Goal: Task Accomplishment & Management: Manage account settings

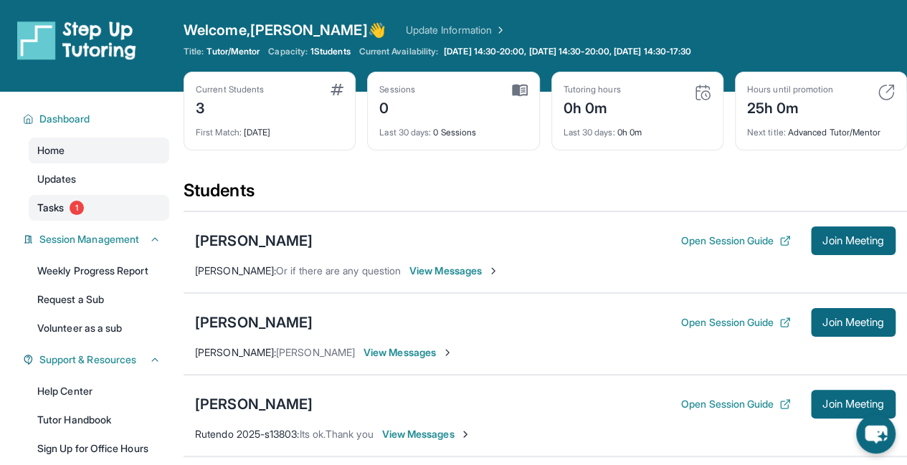
click at [44, 213] on span "Tasks" at bounding box center [50, 208] width 27 height 14
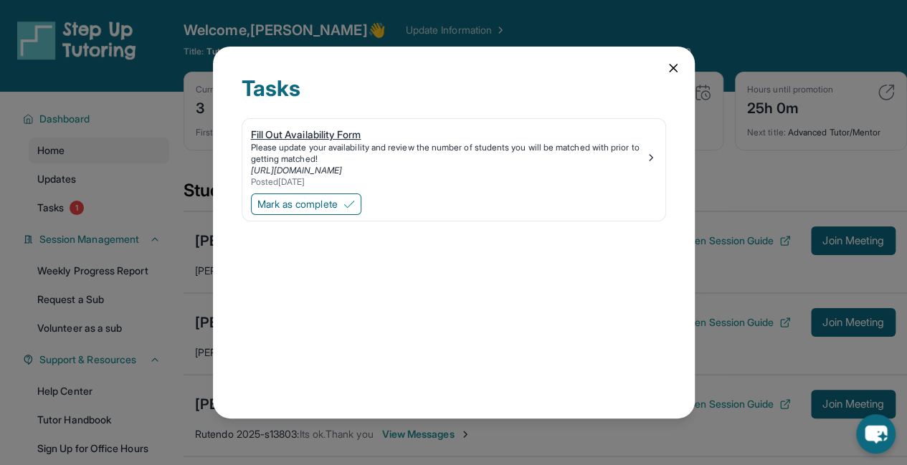
click at [437, 177] on div "Posted [DATE]" at bounding box center [448, 181] width 394 height 11
click at [337, 201] on span "Mark as complete" at bounding box center [297, 204] width 80 height 14
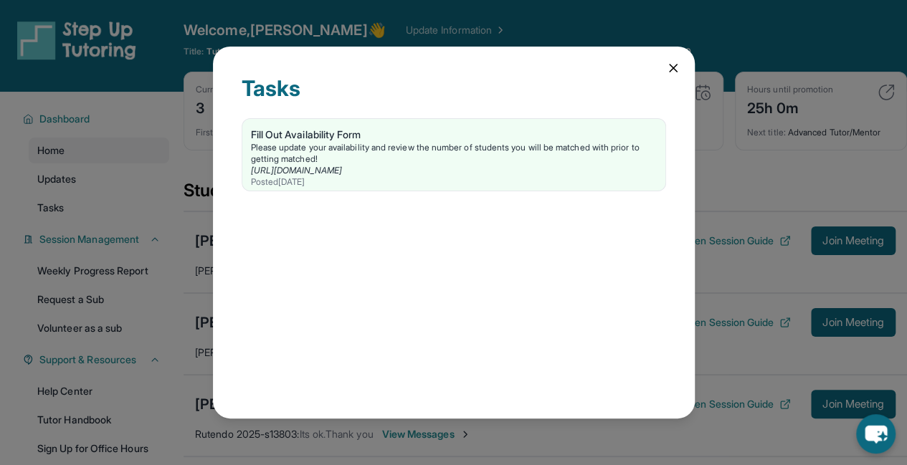
click at [164, 282] on div "Tasks Fill Out Availability Form Please update your availability and review the…" at bounding box center [453, 232] width 907 height 465
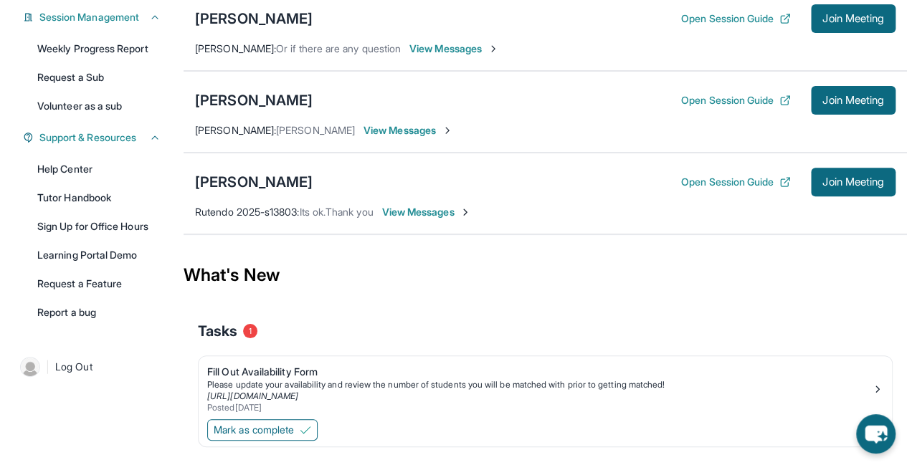
scroll to position [255, 0]
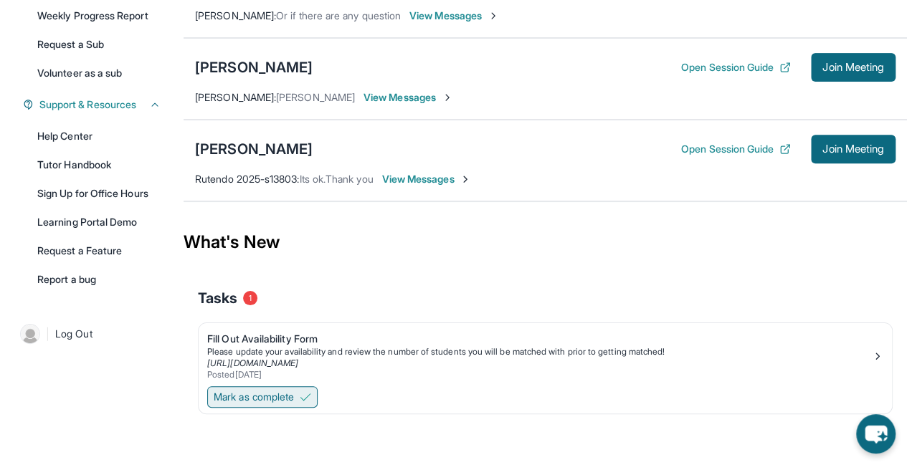
click at [259, 401] on span "Mark as complete" at bounding box center [254, 397] width 80 height 14
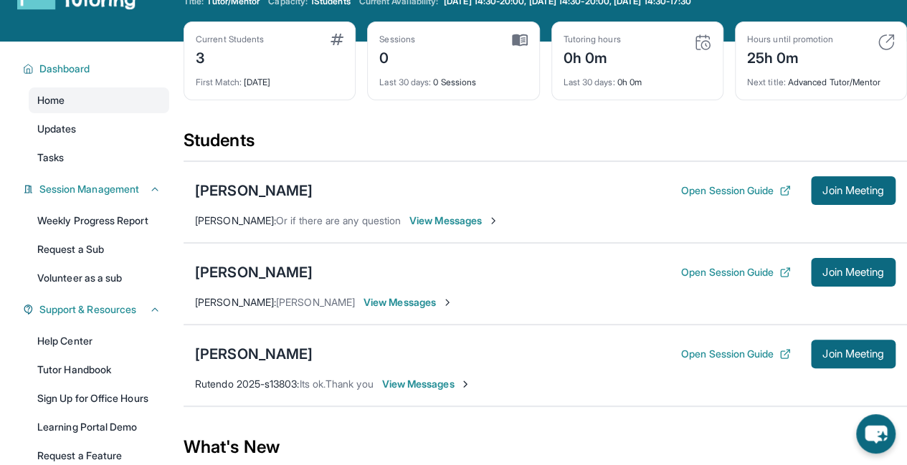
scroll to position [49, 0]
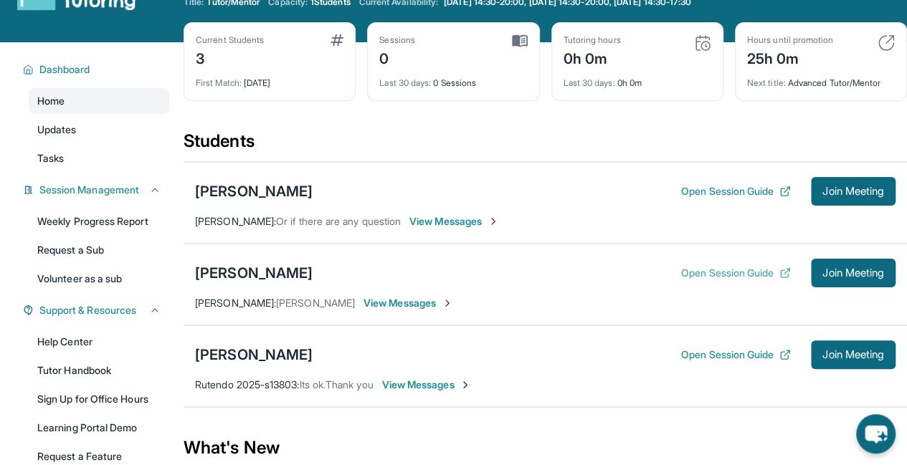
click at [751, 267] on button "Open Session Guide" at bounding box center [736, 273] width 110 height 14
click at [832, 199] on button "Join Meeting" at bounding box center [853, 191] width 85 height 29
click at [842, 270] on span "Join Meeting" at bounding box center [853, 273] width 62 height 9
click at [728, 194] on button "Open Session Guide" at bounding box center [736, 191] width 110 height 14
click at [730, 353] on button "Open Session Guide" at bounding box center [736, 355] width 110 height 14
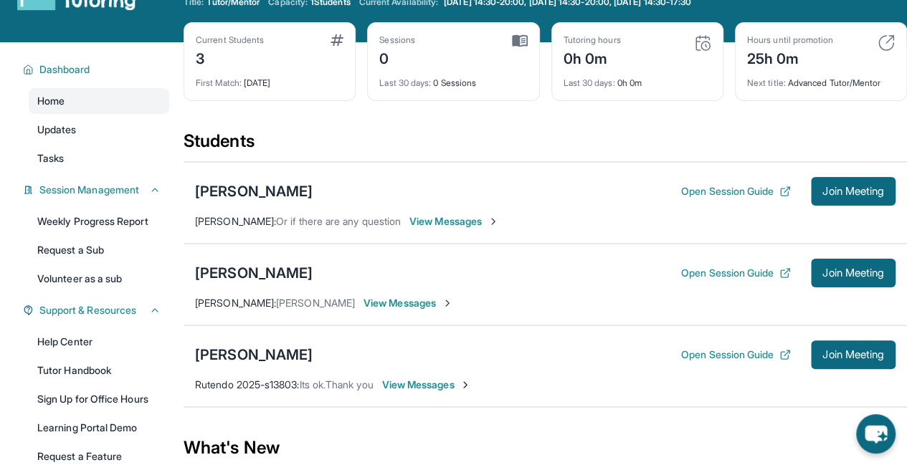
click at [703, 39] on img at bounding box center [702, 42] width 17 height 17
click at [521, 39] on img at bounding box center [520, 40] width 16 height 13
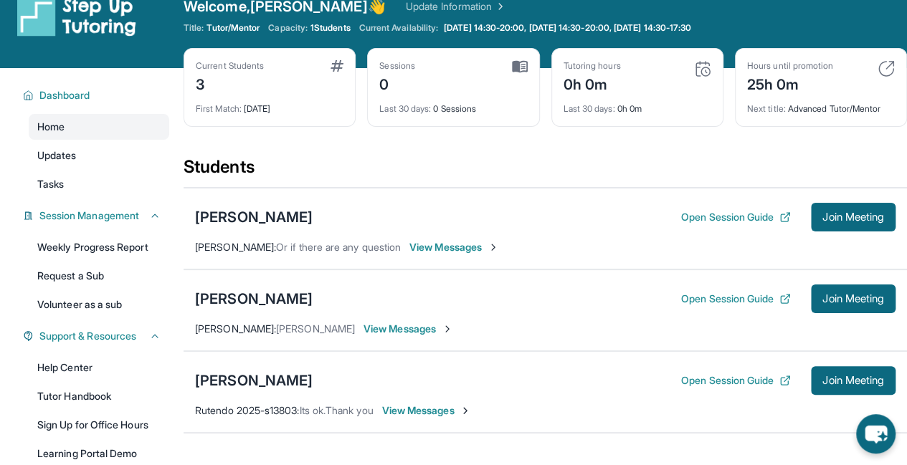
scroll to position [14, 0]
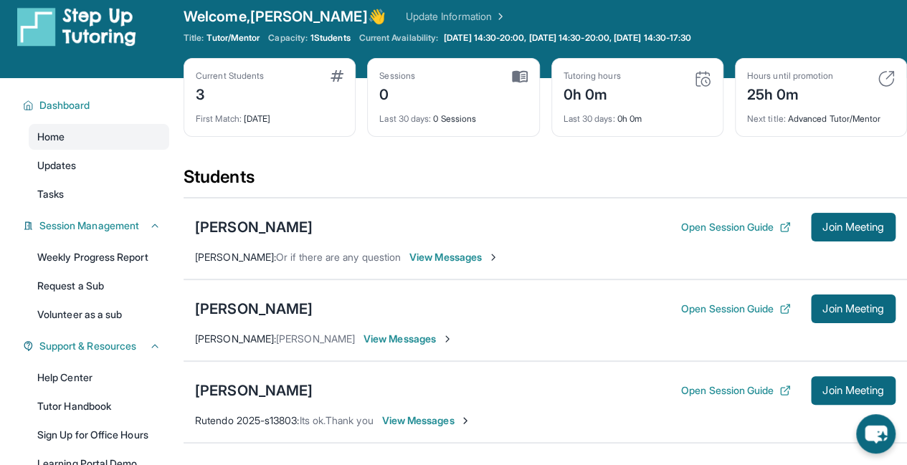
click at [888, 77] on img at bounding box center [886, 78] width 17 height 17
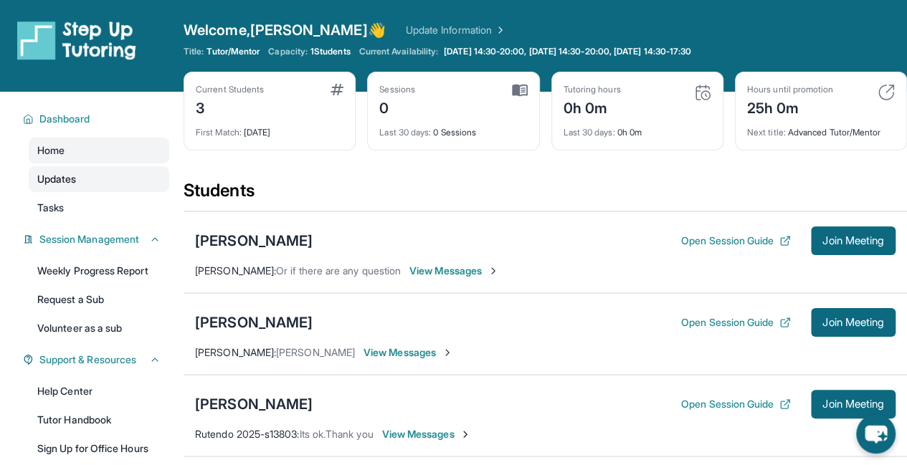
click at [118, 179] on link "Updates" at bounding box center [99, 179] width 141 height 26
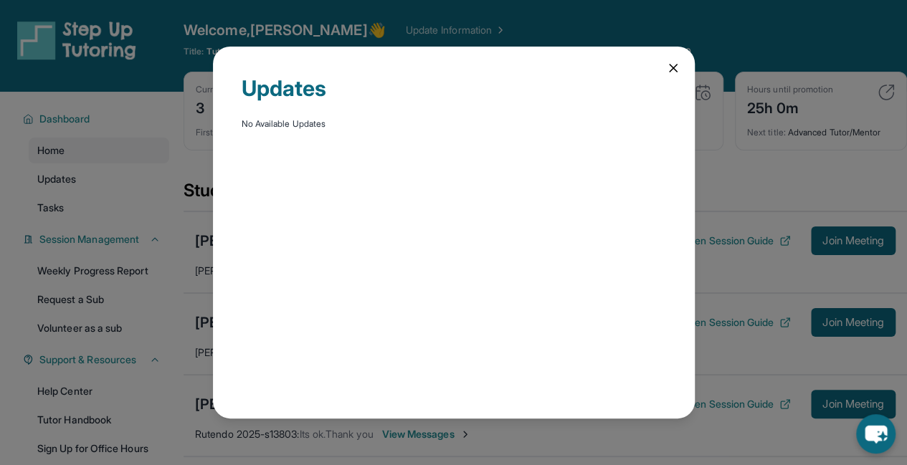
click at [110, 207] on div "Updates No Available Updates" at bounding box center [453, 232] width 907 height 465
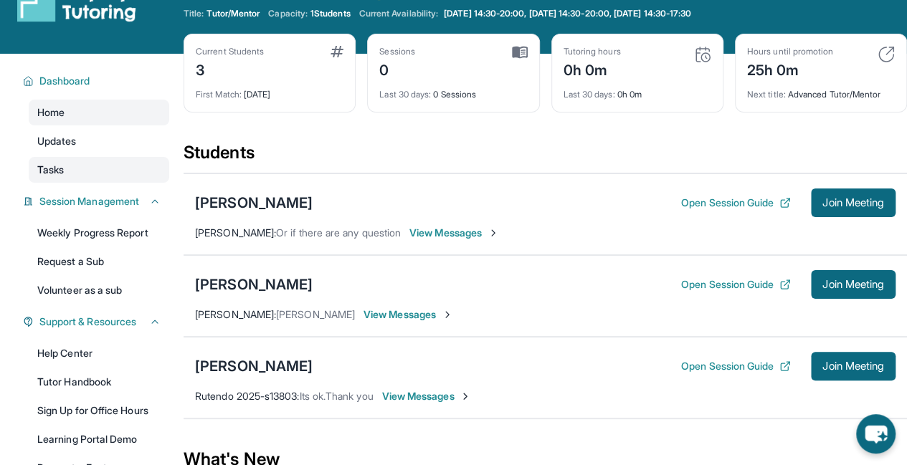
scroll to position [49, 0]
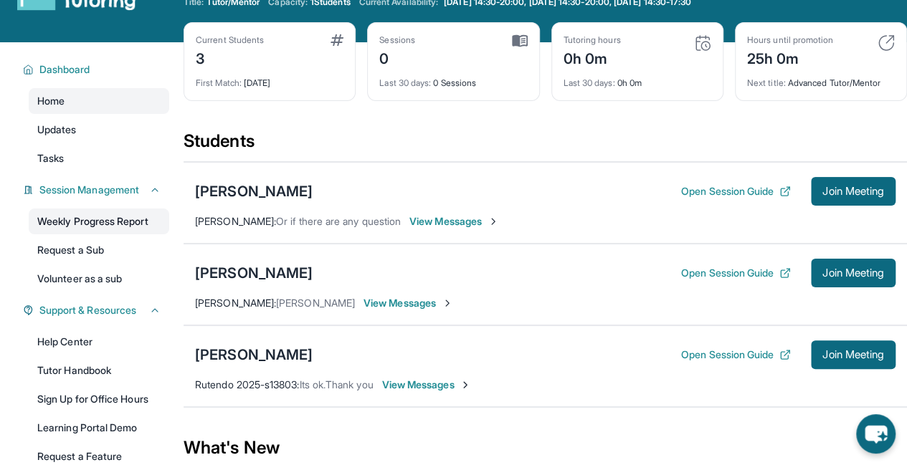
click at [110, 220] on link "Weekly Progress Report" at bounding box center [99, 222] width 141 height 26
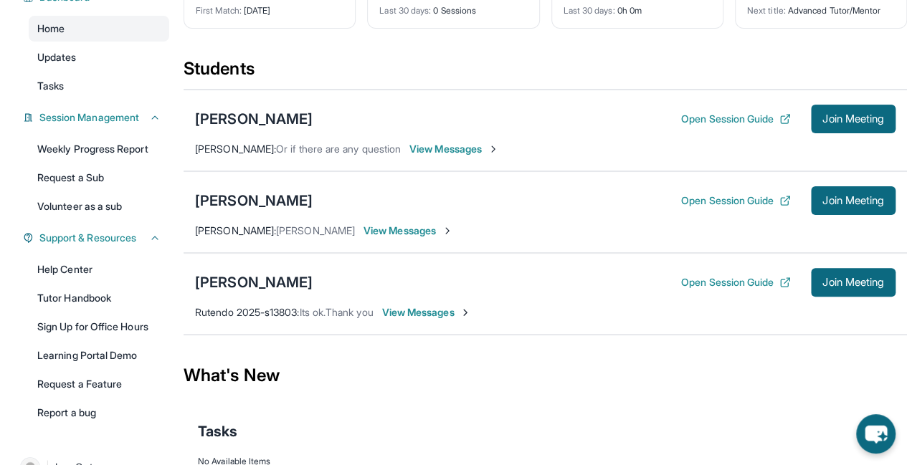
scroll to position [184, 0]
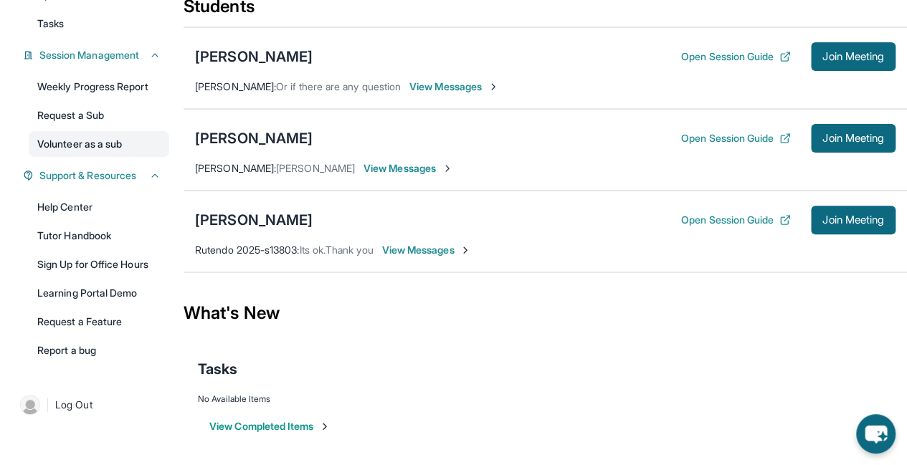
click at [113, 142] on link "Volunteer as a sub" at bounding box center [99, 144] width 141 height 26
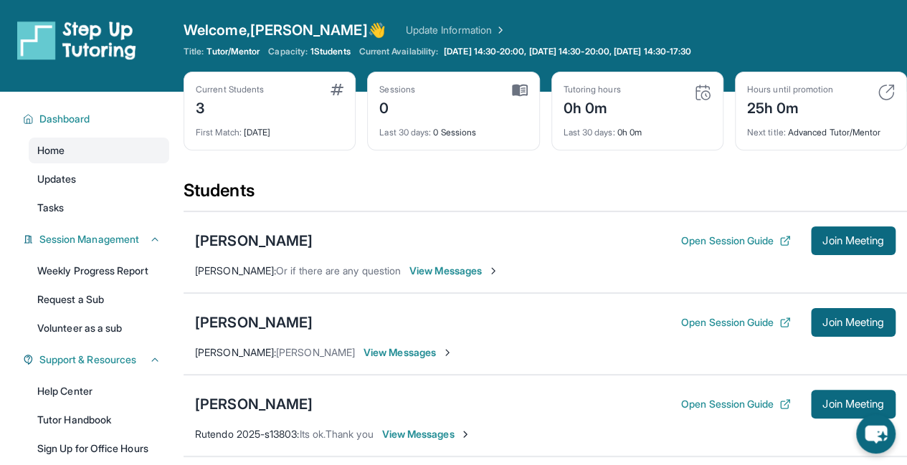
drag, startPoint x: 865, startPoint y: 239, endPoint x: 541, endPoint y: 293, distance: 328.6
click at [541, 293] on div "[PERSON_NAME] Open Session Guide Join Meeting [PERSON_NAME] : [PERSON_NAME] Vie…" at bounding box center [545, 334] width 723 height 82
drag, startPoint x: 840, startPoint y: 323, endPoint x: 839, endPoint y: 348, distance: 25.1
click at [839, 348] on div "[PERSON_NAME] Open Session Guide Join Meeting [PERSON_NAME] : [PERSON_NAME] Vie…" at bounding box center [545, 334] width 723 height 82
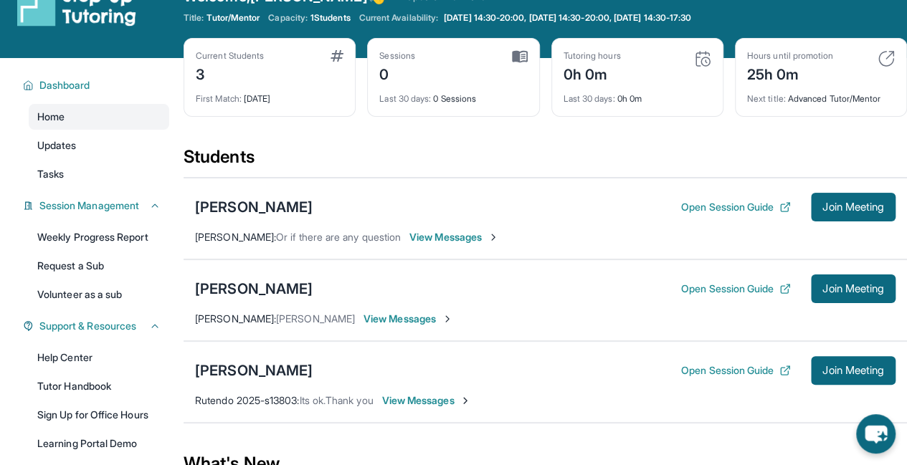
scroll to position [46, 0]
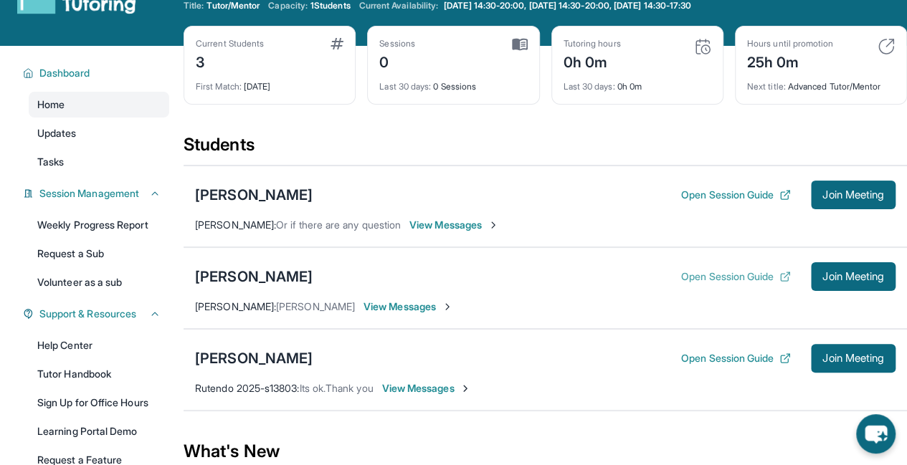
click at [684, 277] on button "Open Session Guide" at bounding box center [736, 277] width 110 height 14
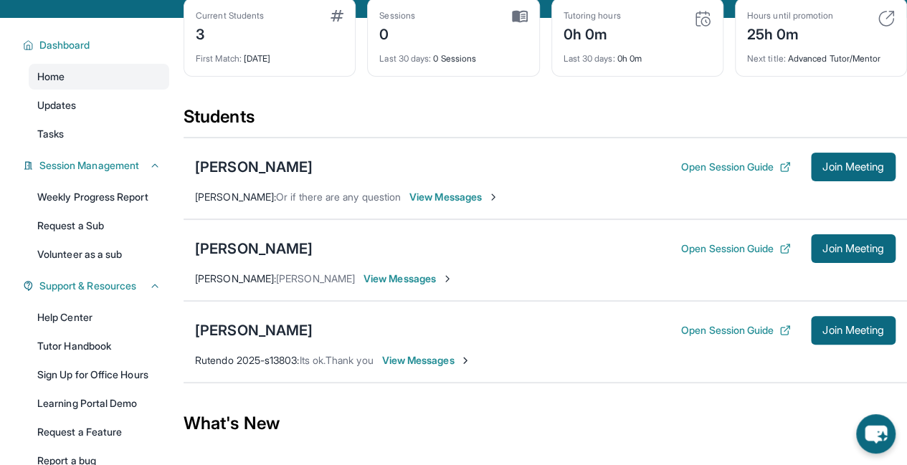
scroll to position [76, 0]
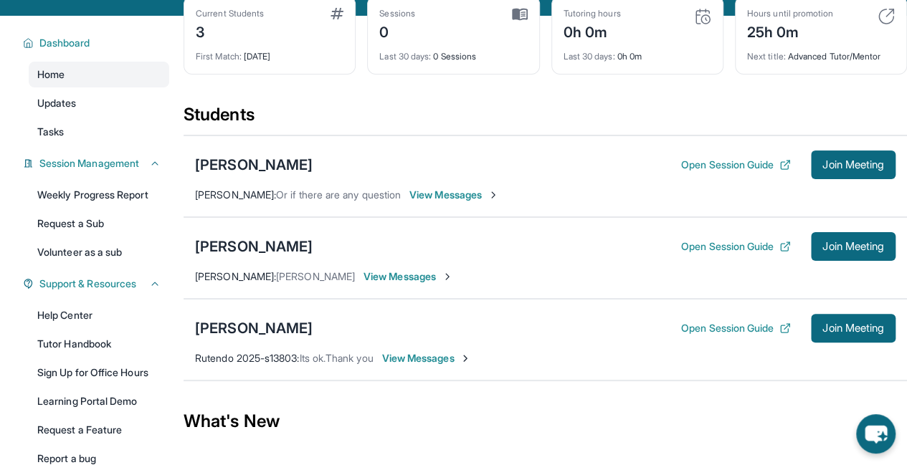
click at [442, 190] on span "View Messages" at bounding box center [454, 195] width 90 height 14
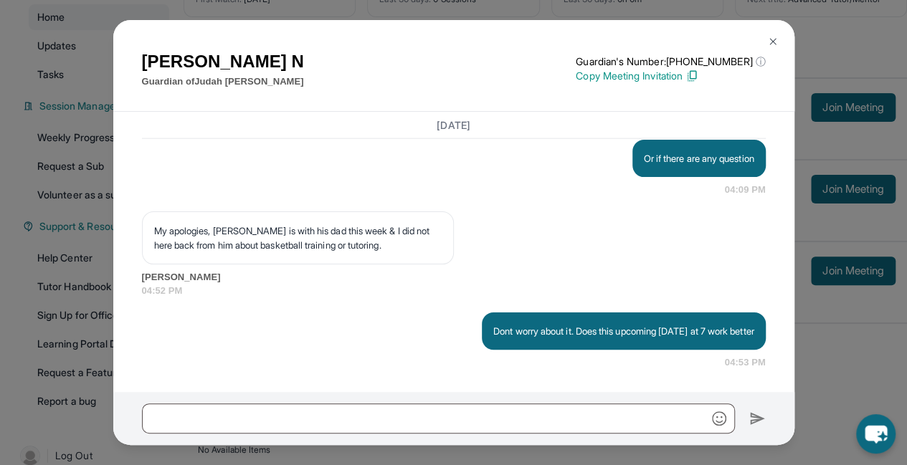
scroll to position [1813, 0]
click at [776, 38] on img at bounding box center [772, 41] width 11 height 11
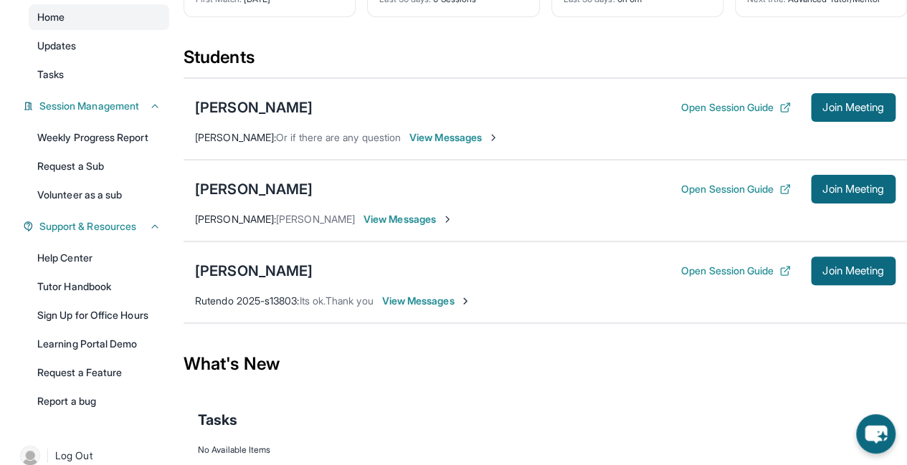
click at [371, 213] on span "View Messages" at bounding box center [409, 219] width 90 height 14
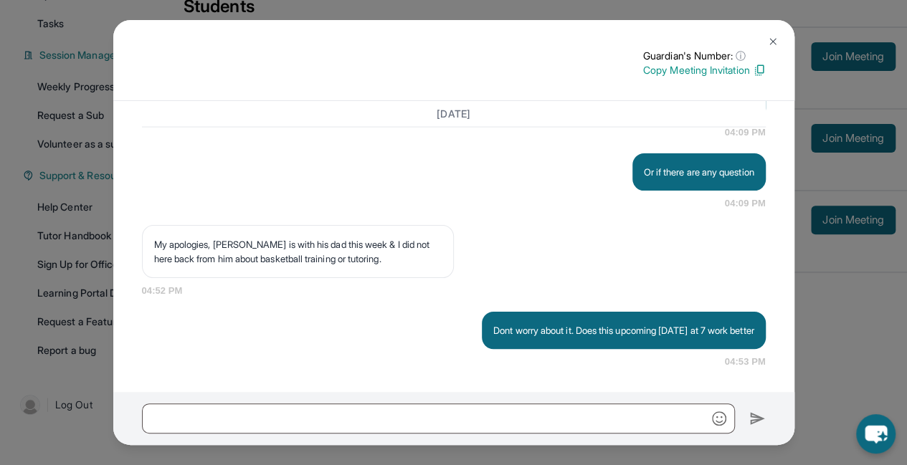
scroll to position [1781, 0]
click at [759, 72] on img at bounding box center [759, 70] width 13 height 13
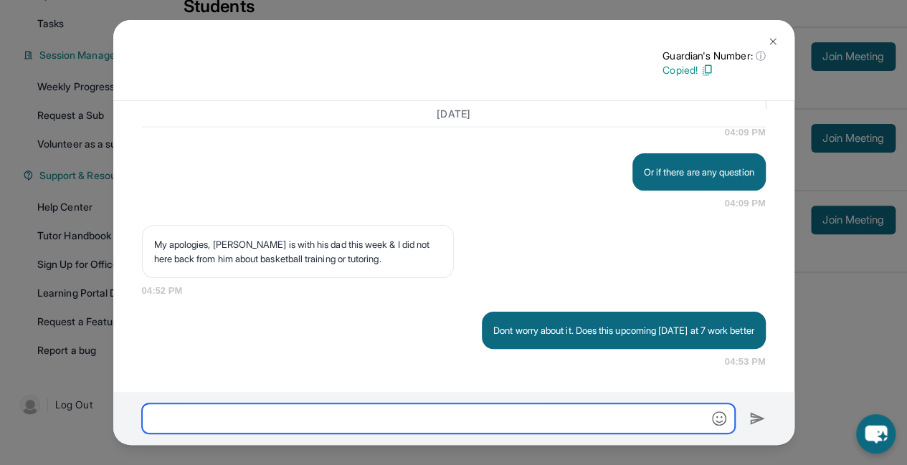
click at [468, 421] on input "text" at bounding box center [438, 419] width 593 height 30
paste input "**********"
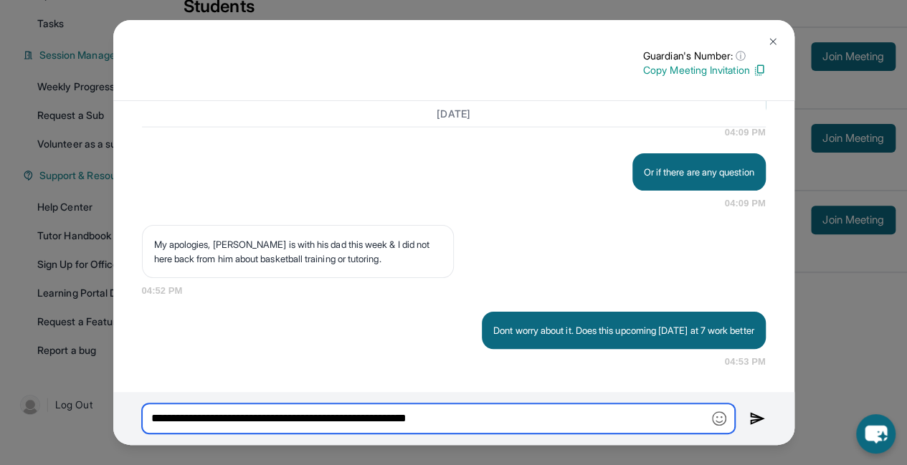
type input "**********"
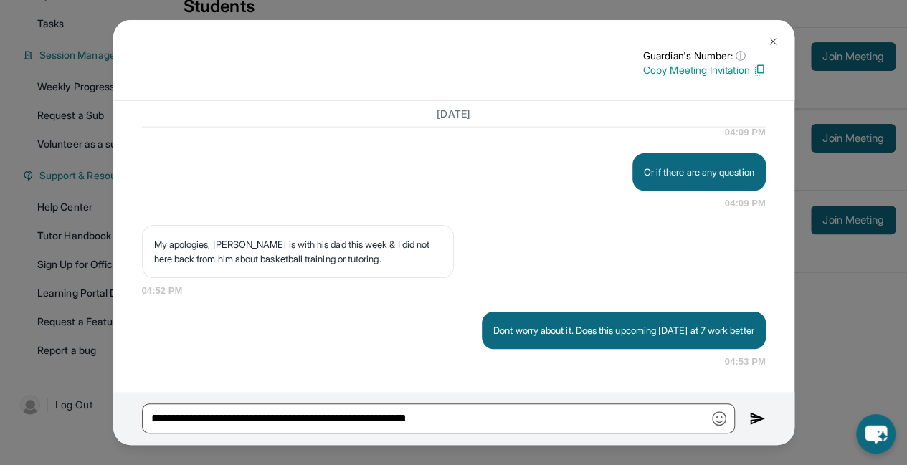
click at [754, 419] on img at bounding box center [757, 418] width 16 height 17
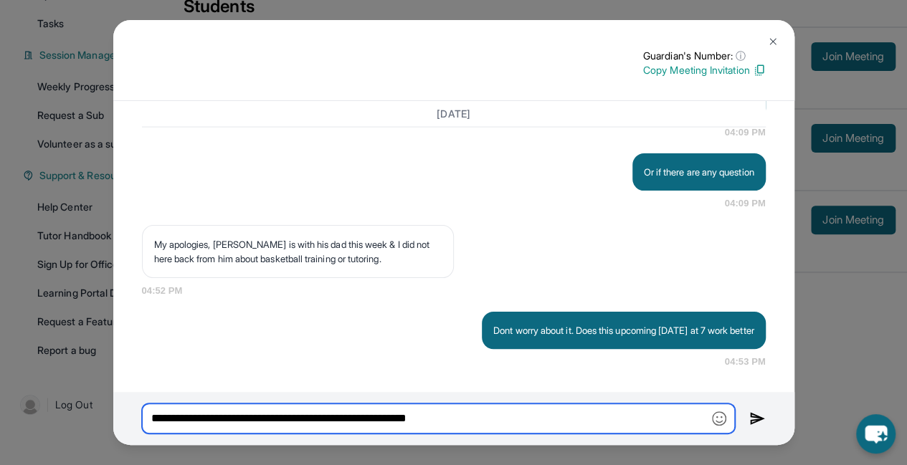
drag, startPoint x: 585, startPoint y: 422, endPoint x: 105, endPoint y: 427, distance: 480.4
click at [105, 427] on div "Guardian's Number: ⓘ This isn't the guardian's real number — it's a private for…" at bounding box center [453, 232] width 907 height 465
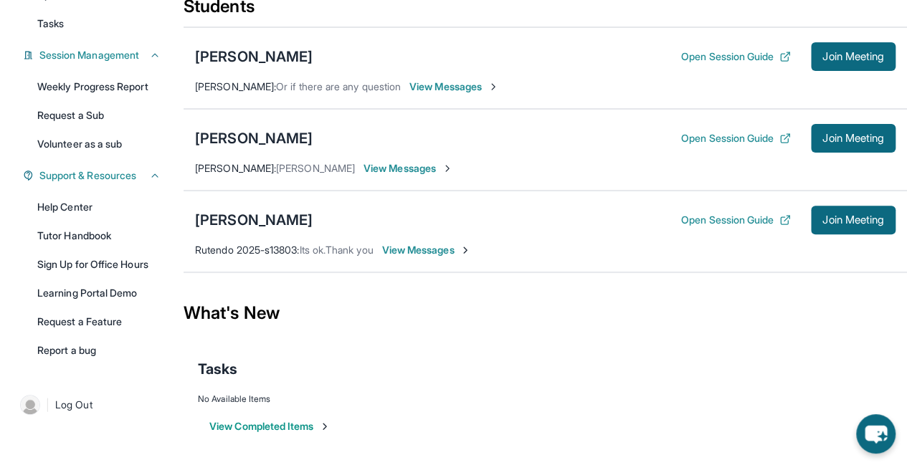
click at [385, 169] on span "View Messages" at bounding box center [409, 168] width 90 height 14
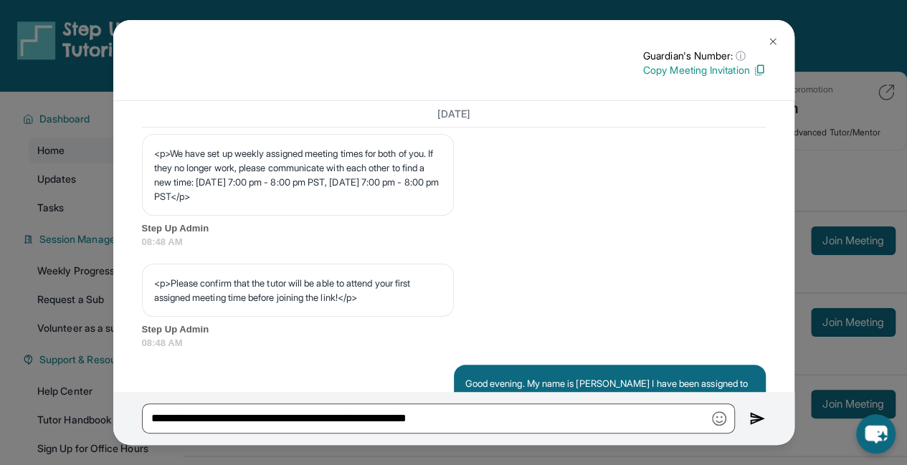
scroll to position [939, 0]
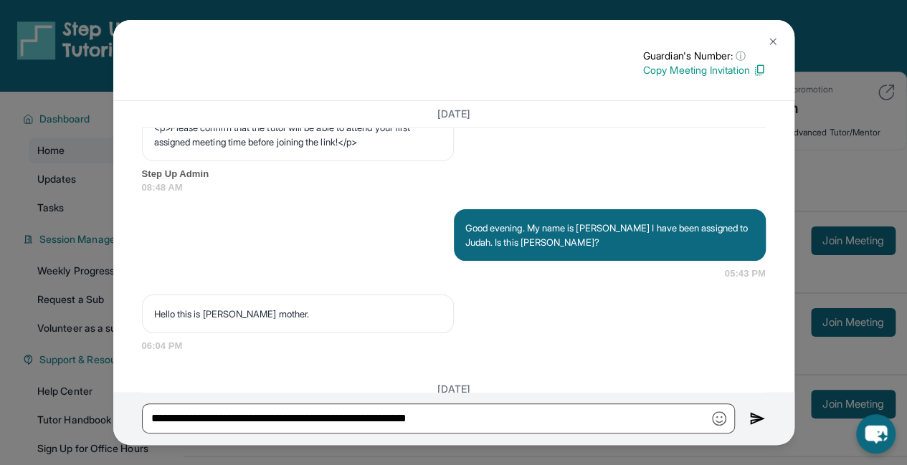
click at [773, 39] on img at bounding box center [772, 41] width 11 height 11
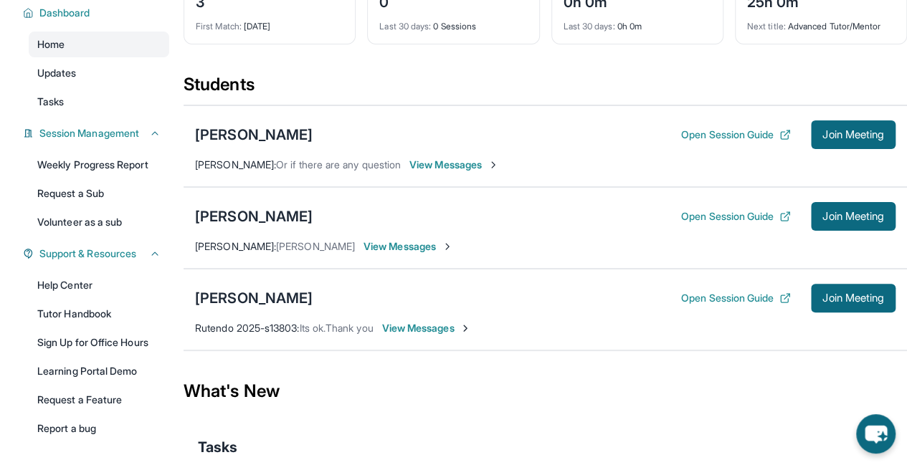
scroll to position [107, 0]
click at [427, 328] on span "View Messages" at bounding box center [427, 328] width 90 height 14
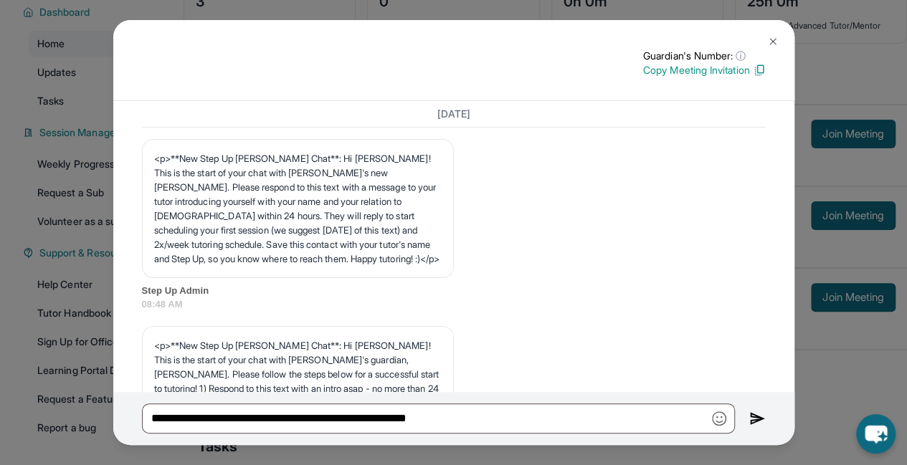
scroll to position [0, 0]
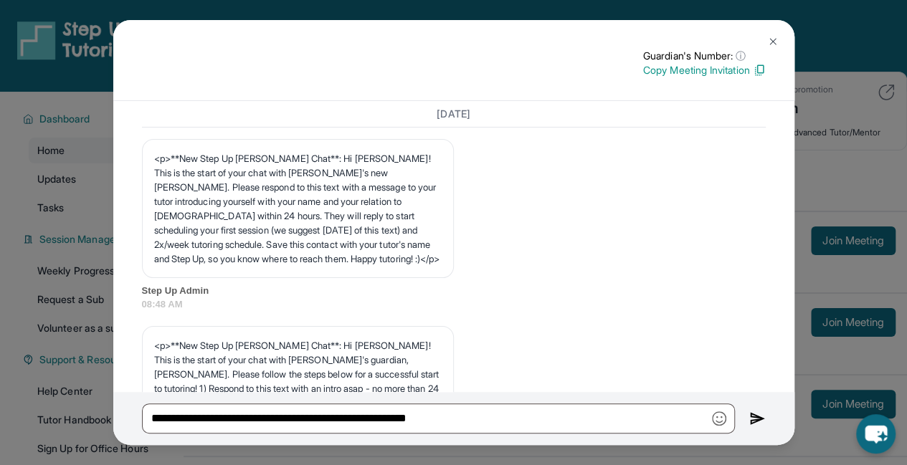
click at [767, 33] on button at bounding box center [773, 41] width 29 height 29
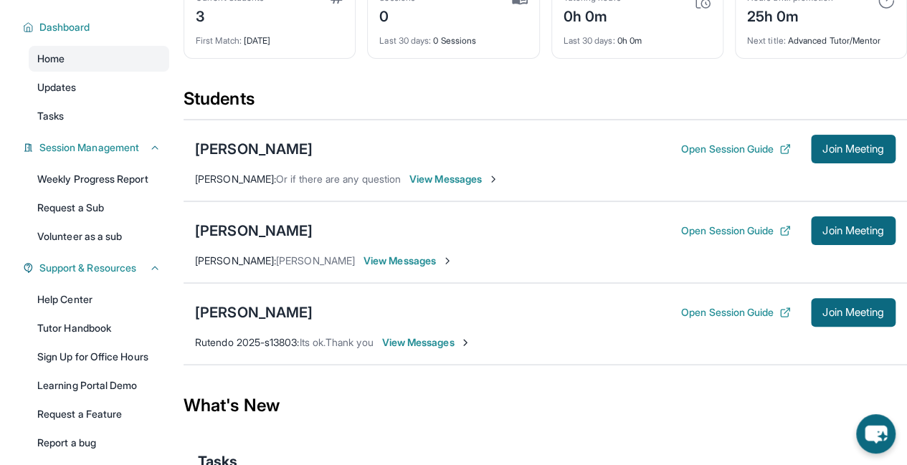
scroll to position [96, 0]
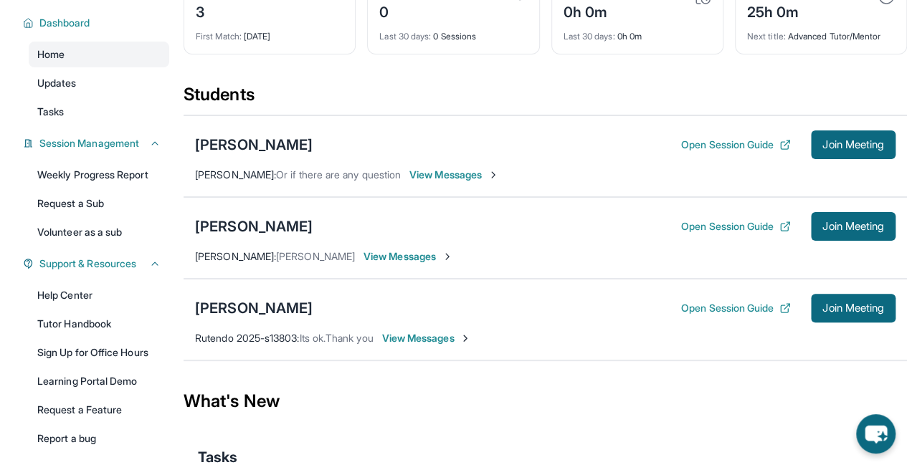
click at [390, 256] on span "View Messages" at bounding box center [409, 257] width 90 height 14
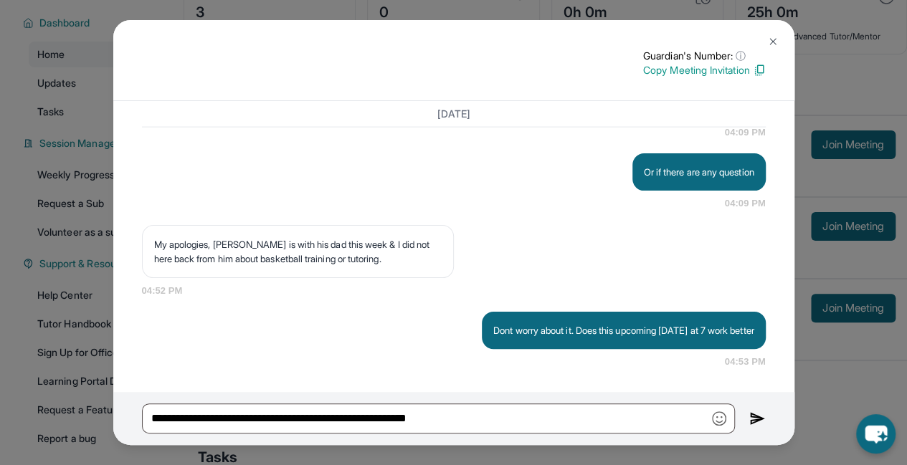
scroll to position [1781, 0]
click at [756, 72] on img at bounding box center [759, 70] width 13 height 13
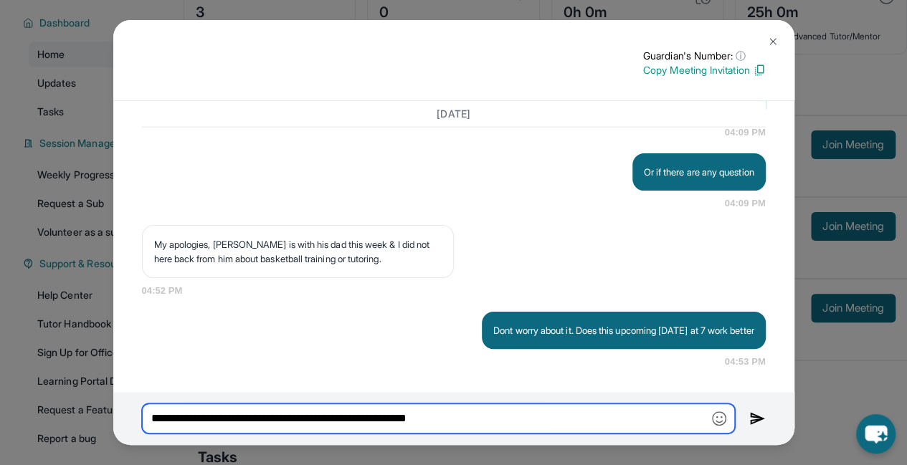
drag, startPoint x: 496, startPoint y: 417, endPoint x: 101, endPoint y: 391, distance: 396.0
click at [101, 391] on div "Guardian's Number: ⓘ This isn't the guardian's real number — it's a private for…" at bounding box center [453, 232] width 907 height 465
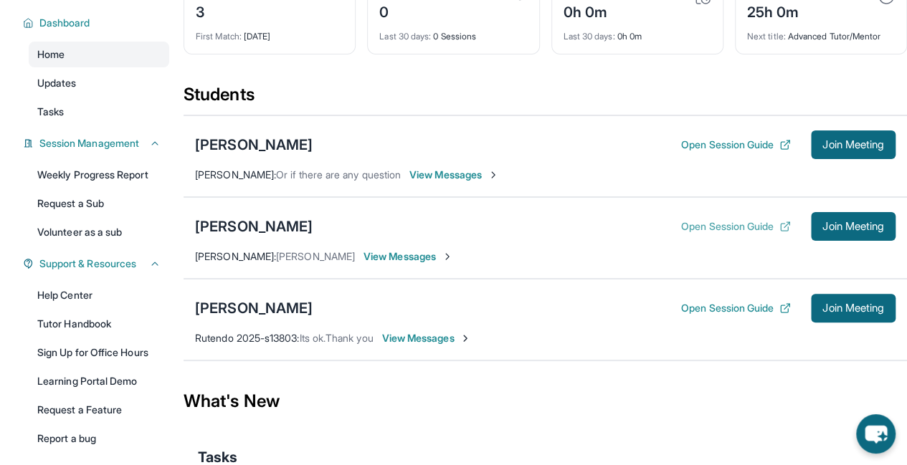
scroll to position [0, 0]
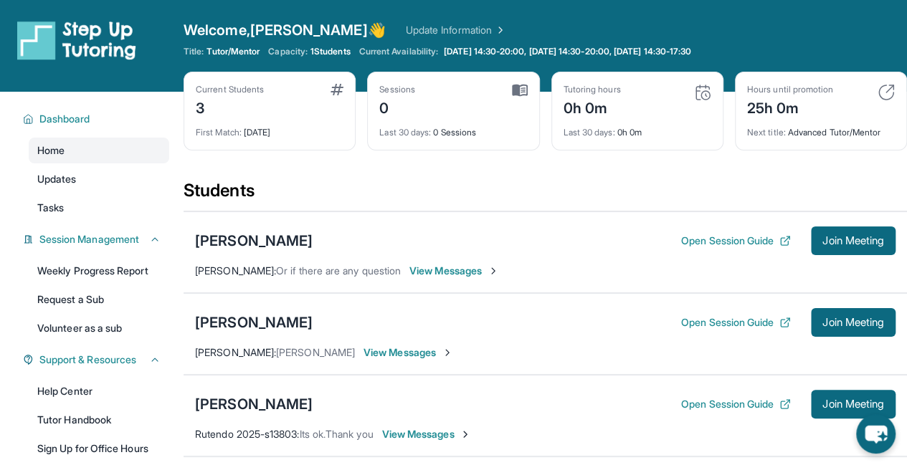
click at [406, 27] on link "Update Information" at bounding box center [456, 30] width 100 height 14
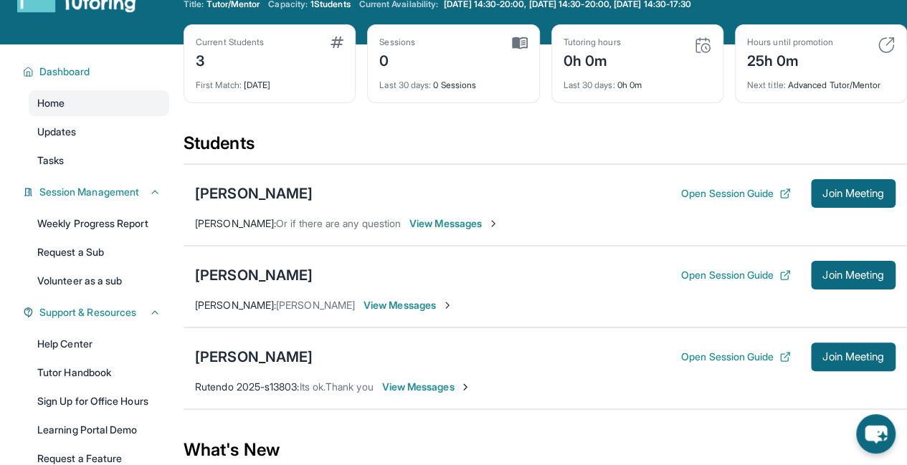
scroll to position [47, 0]
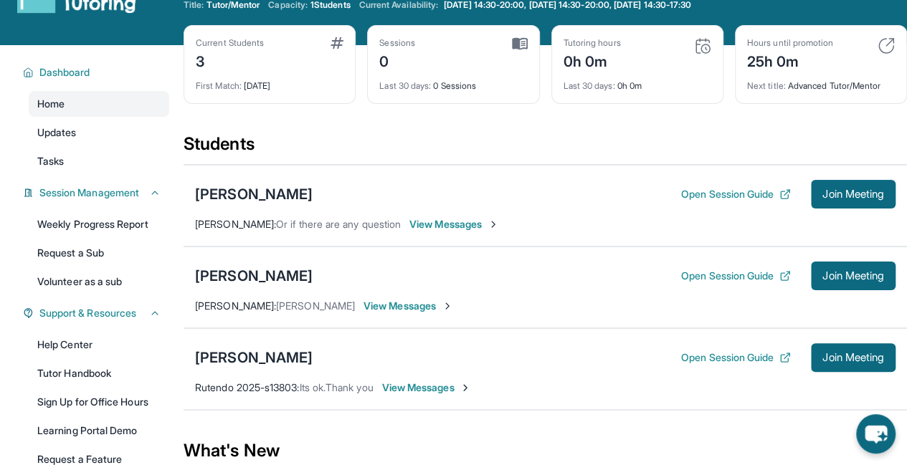
click at [427, 227] on span "View Messages" at bounding box center [454, 224] width 90 height 14
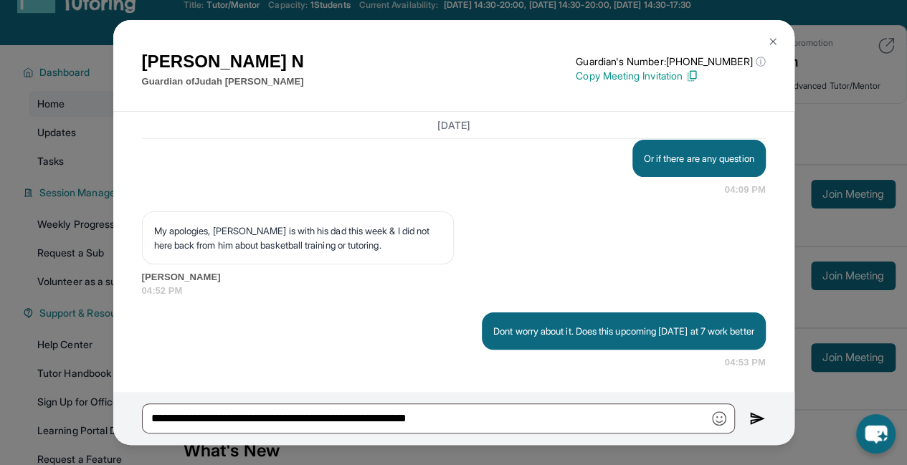
scroll to position [1820, 0]
click at [773, 34] on button at bounding box center [773, 41] width 29 height 29
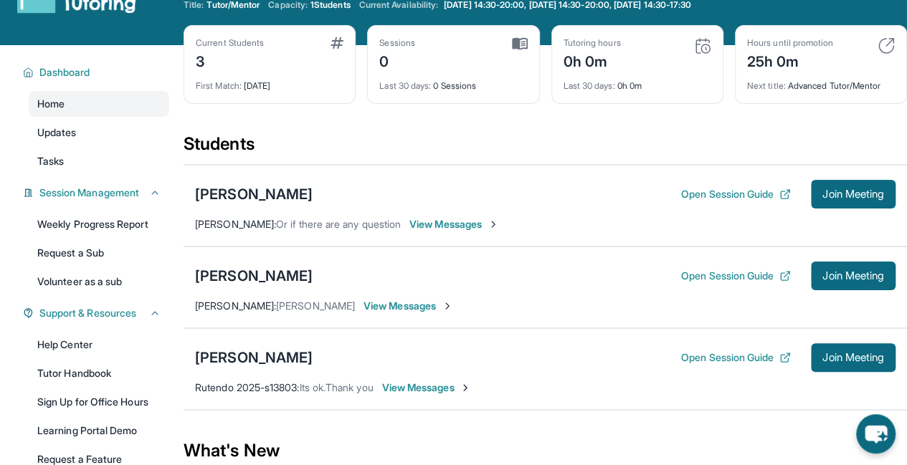
click at [407, 308] on span "View Messages" at bounding box center [409, 306] width 90 height 14
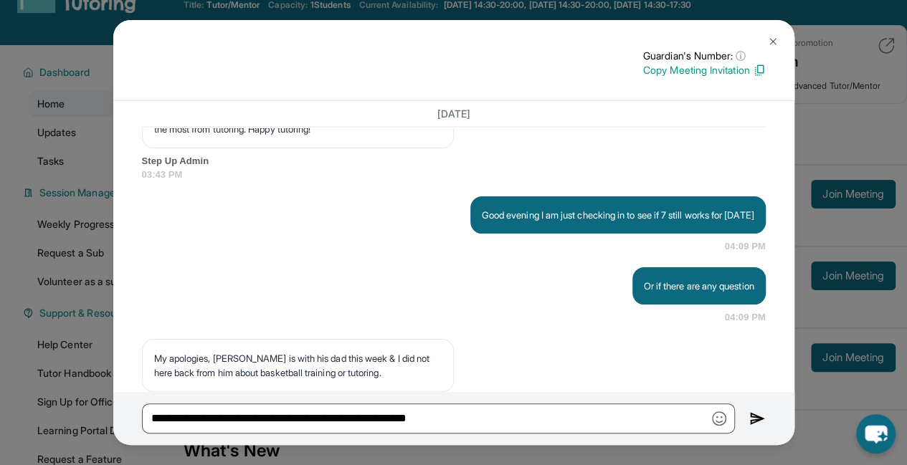
scroll to position [1781, 0]
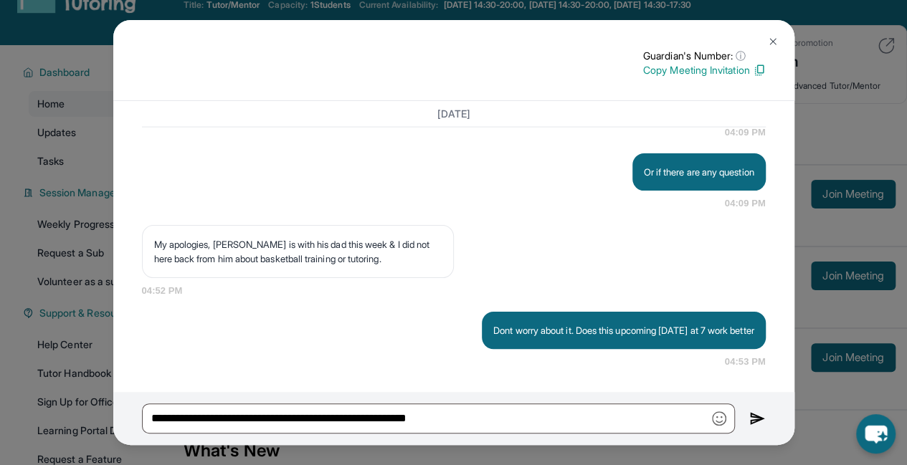
click at [235, 80] on div "Guardian's Number: ⓘ This isn't the guardian's real number — it's a private for…" at bounding box center [453, 60] width 681 height 81
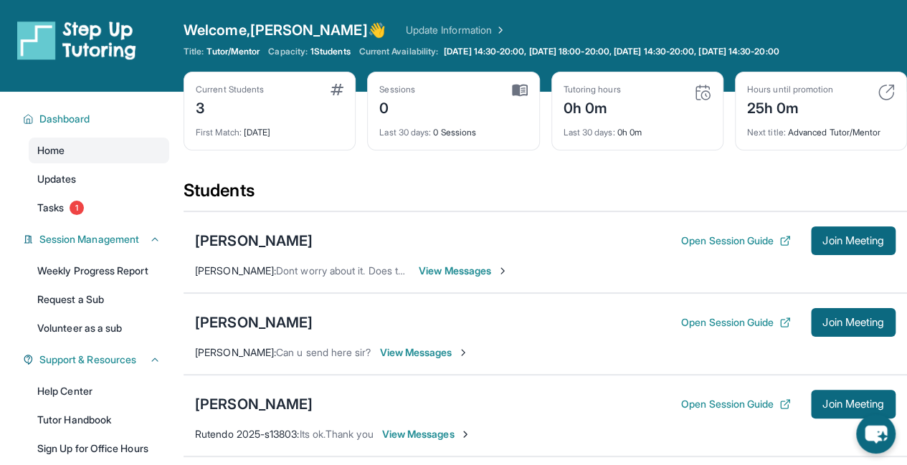
click at [429, 352] on span "View Messages" at bounding box center [424, 353] width 90 height 14
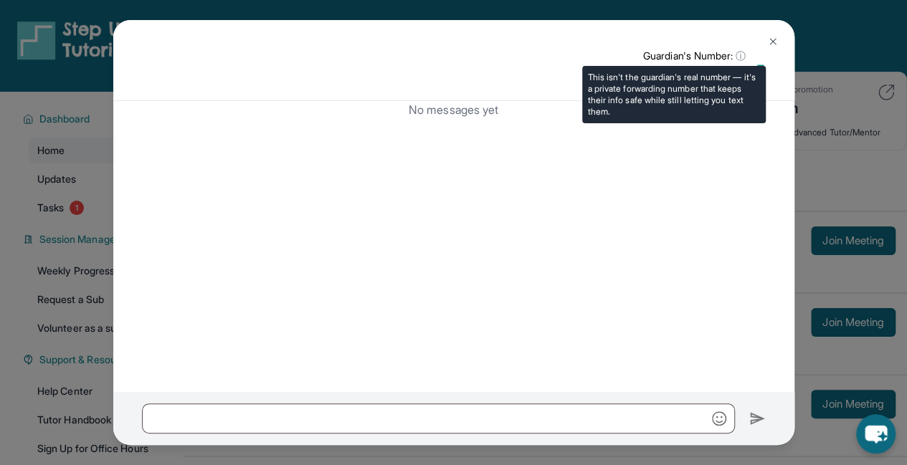
click at [736, 57] on span "ⓘ" at bounding box center [741, 56] width 10 height 14
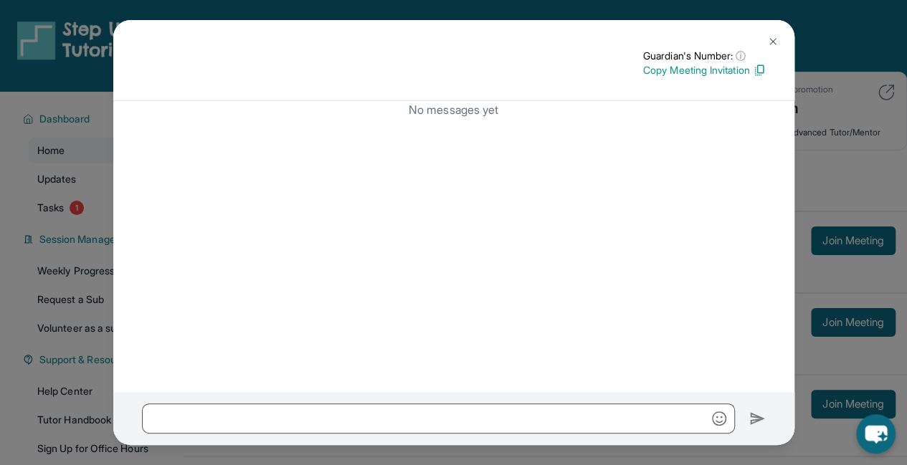
click at [756, 66] on img at bounding box center [759, 70] width 13 height 13
click at [538, 440] on div at bounding box center [453, 418] width 681 height 53
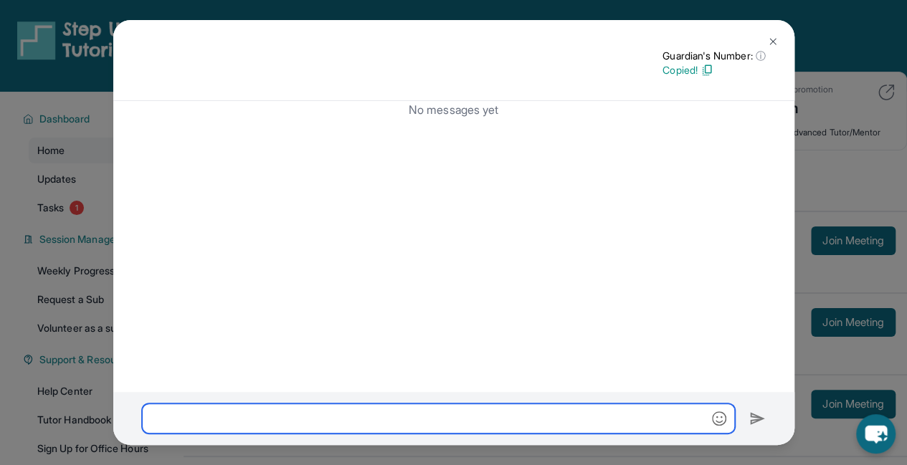
click at [530, 430] on input "text" at bounding box center [438, 419] width 593 height 30
paste input "**********"
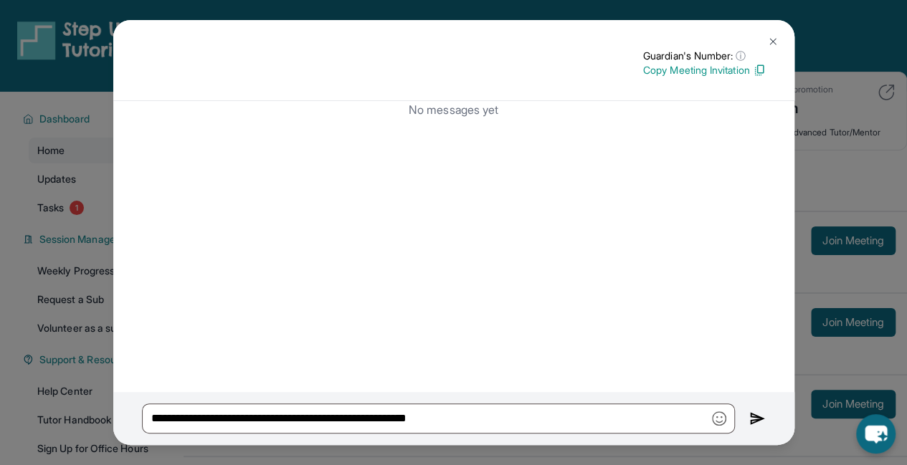
click at [756, 420] on img at bounding box center [757, 418] width 16 height 17
click at [591, 436] on div "**********" at bounding box center [453, 418] width 681 height 53
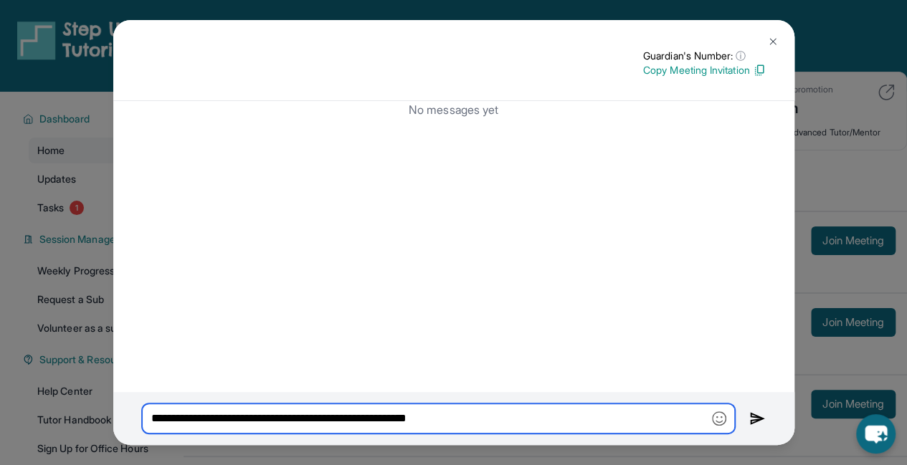
click at [583, 425] on input "**********" at bounding box center [438, 419] width 593 height 30
type input "*****"
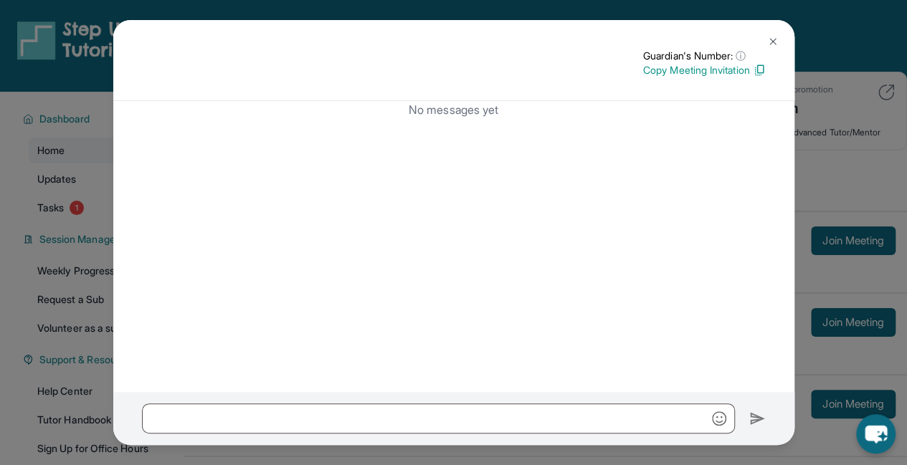
click at [851, 252] on div "Guardian's Number: ⓘ This isn't the guardian's real number — it's a private for…" at bounding box center [453, 232] width 907 height 465
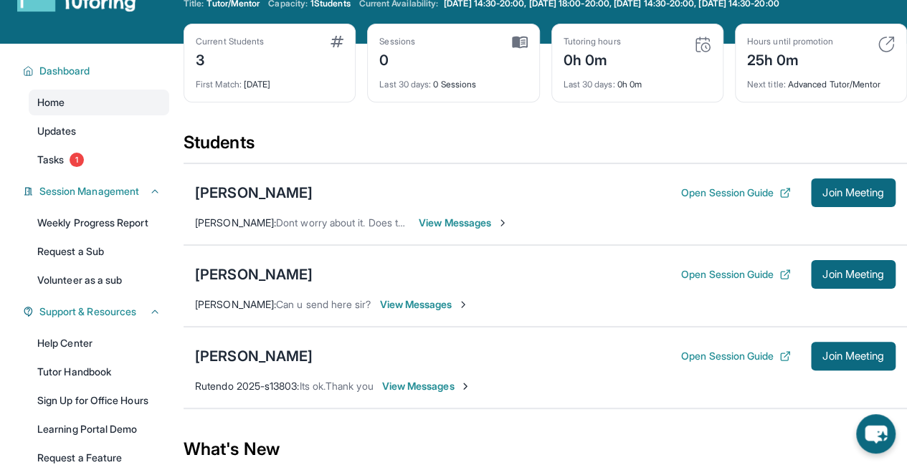
scroll to position [71, 0]
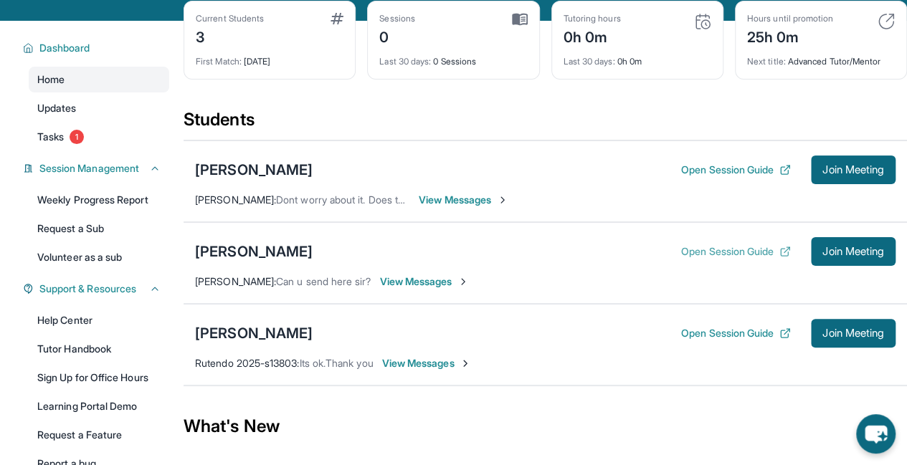
click at [718, 252] on button "Open Session Guide" at bounding box center [736, 252] width 110 height 14
click at [262, 243] on div "[PERSON_NAME]" at bounding box center [254, 252] width 118 height 20
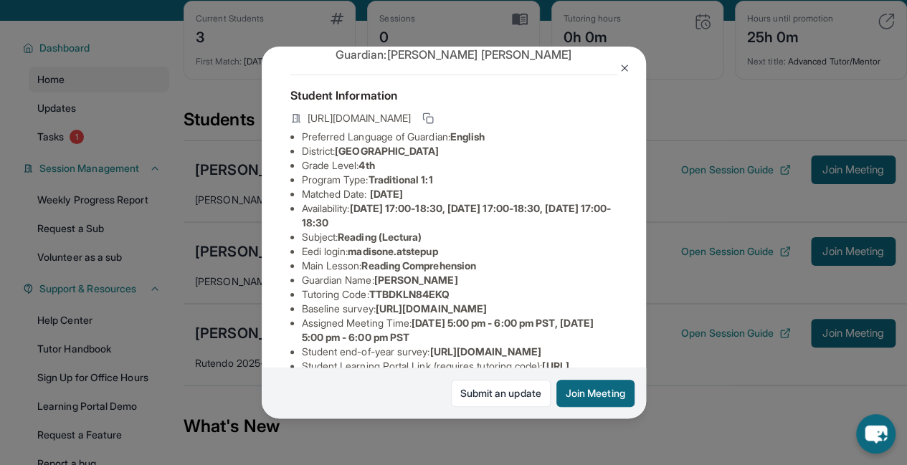
scroll to position [87, 0]
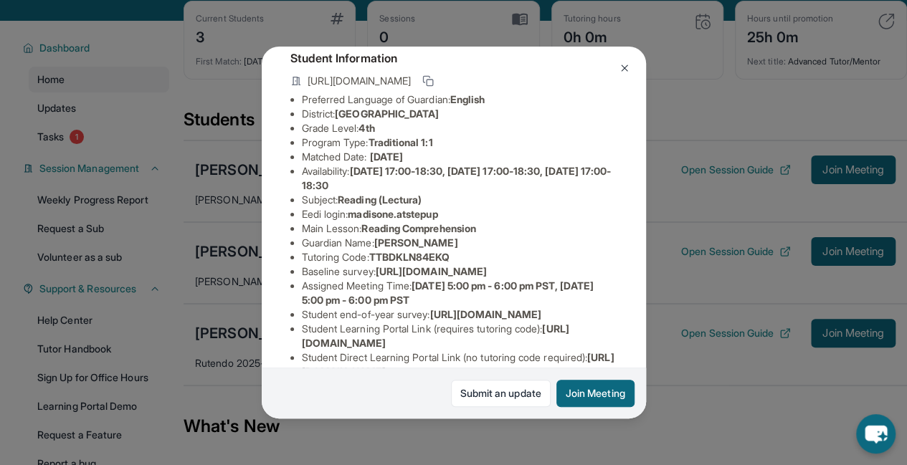
click at [412, 263] on span "TTBDKLN84EKQ" at bounding box center [409, 257] width 81 height 12
copy span "TTBDKLN84EKQ"
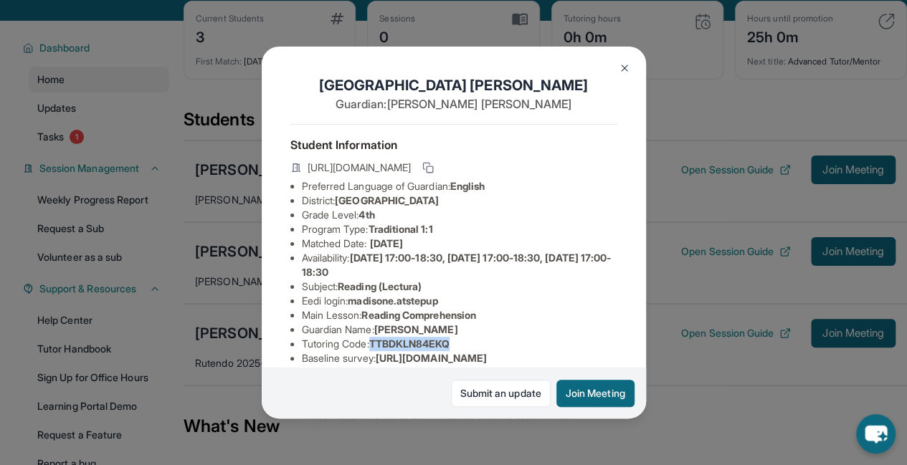
scroll to position [0, 0]
click at [434, 171] on icon at bounding box center [427, 167] width 11 height 11
click at [718, 408] on div "Madison Espejo Guardian: Maricel Espejo Student Information https://student-por…" at bounding box center [453, 232] width 907 height 465
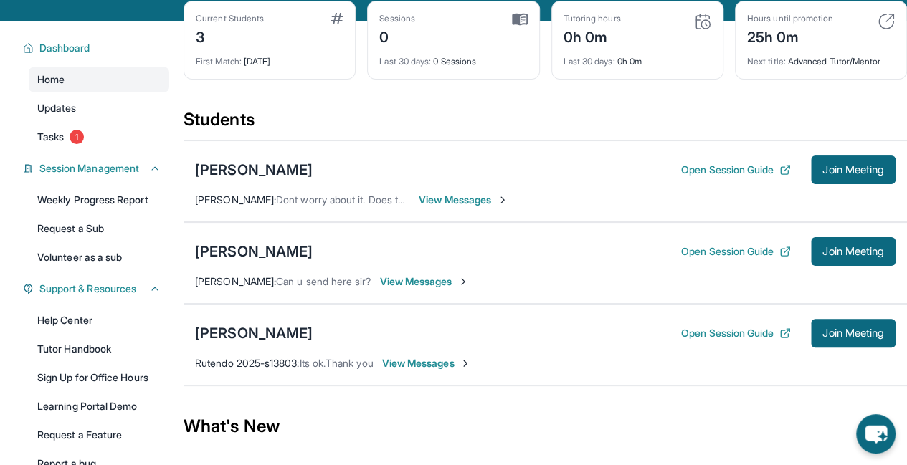
click at [439, 277] on span "View Messages" at bounding box center [424, 282] width 90 height 14
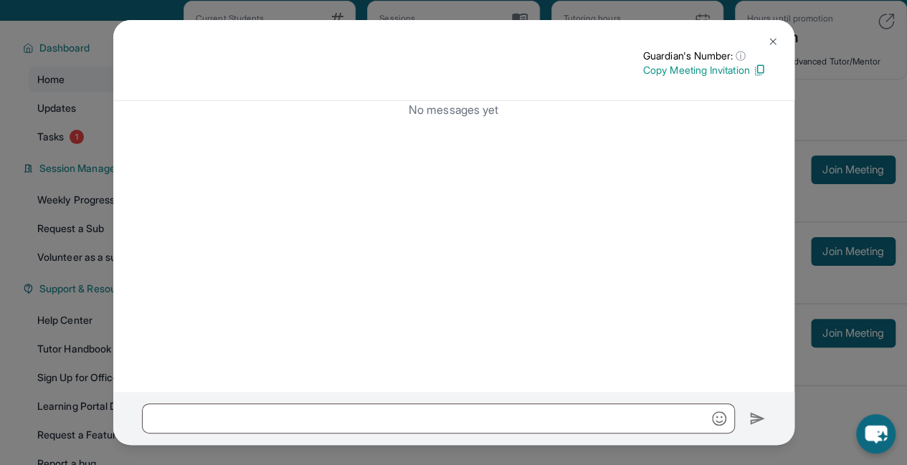
click at [765, 34] on button at bounding box center [773, 41] width 29 height 29
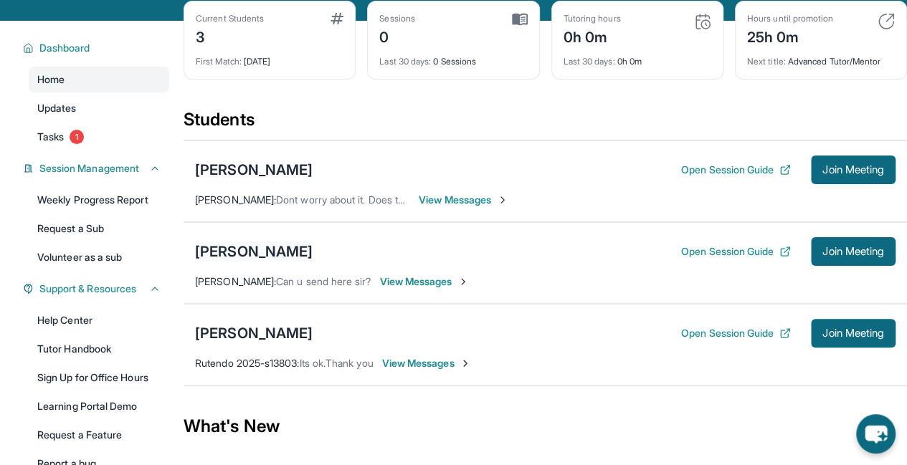
click at [242, 250] on div "[PERSON_NAME]" at bounding box center [254, 252] width 118 height 20
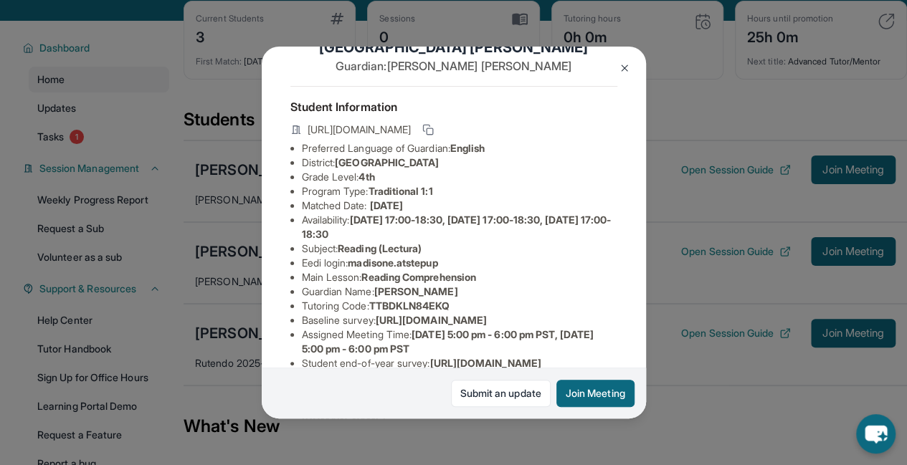
scroll to position [45, 0]
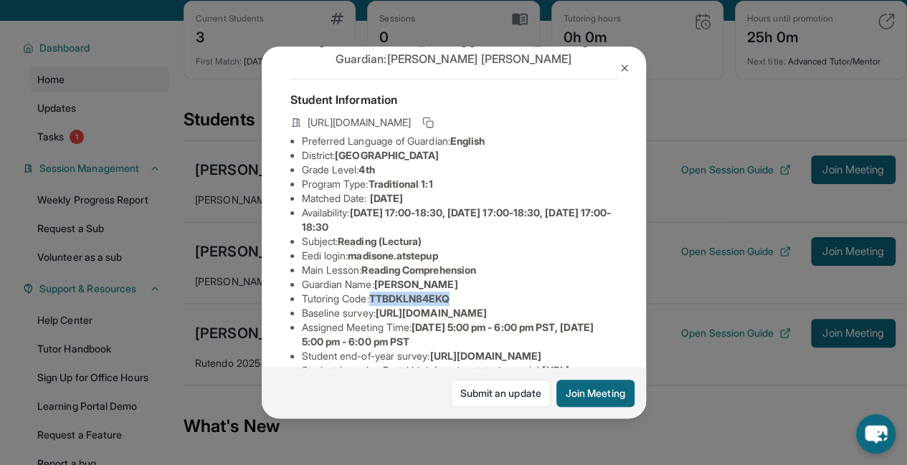
drag, startPoint x: 377, startPoint y: 311, endPoint x: 465, endPoint y: 305, distance: 87.7
click at [465, 305] on li "Tutoring Code : TTBDKLN84EKQ" at bounding box center [459, 299] width 315 height 14
copy span "TTBDKLN84EKQ"
click at [619, 65] on img at bounding box center [624, 67] width 11 height 11
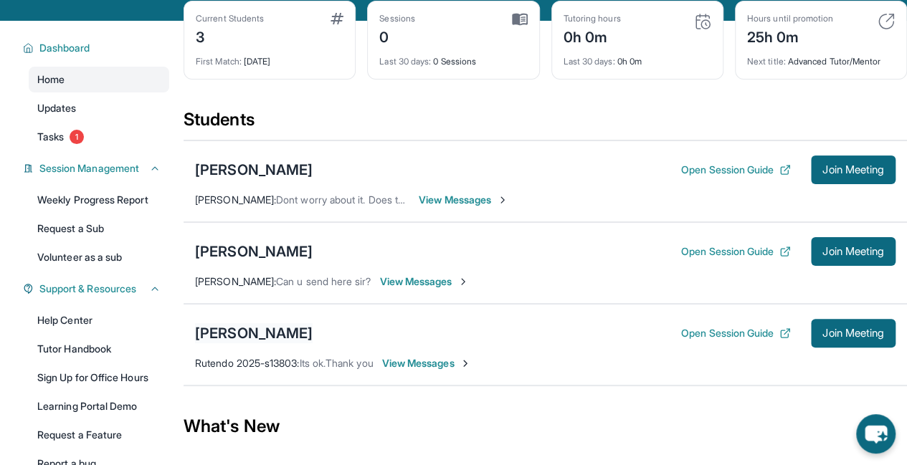
click at [288, 323] on div "[PERSON_NAME]" at bounding box center [254, 333] width 118 height 20
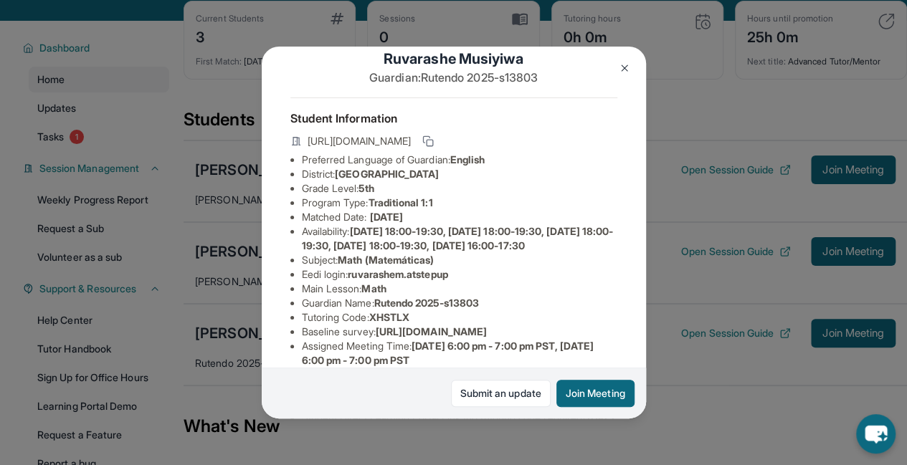
scroll to position [26, 0]
click at [434, 145] on icon at bounding box center [427, 141] width 11 height 11
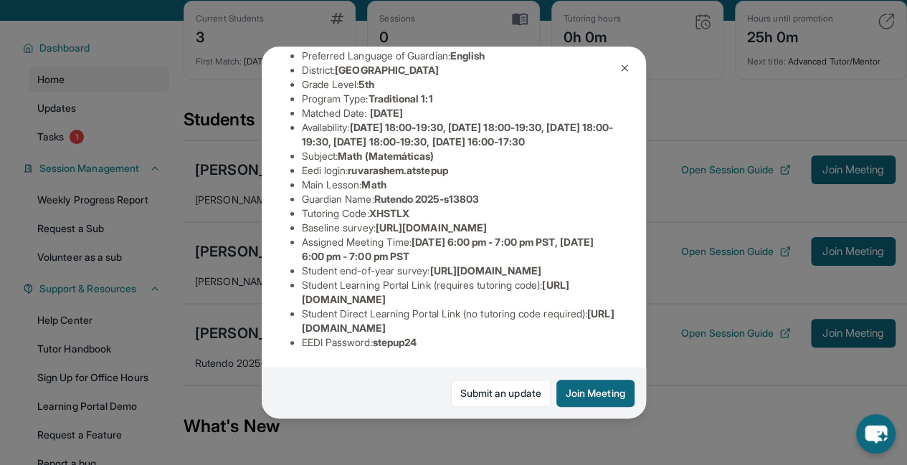
scroll to position [178, 0]
click at [393, 207] on span "XHSTLX" at bounding box center [389, 213] width 40 height 12
copy span "XHSTLX"
click at [693, 386] on div "Ruvarashe Musiyiwa Guardian: Rutendo 2025-s13803 Student Information https://st…" at bounding box center [453, 232] width 907 height 465
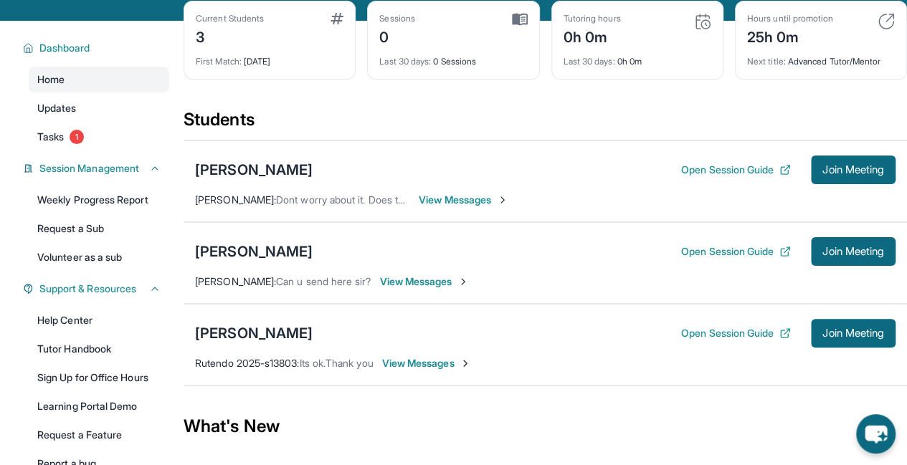
click at [704, 26] on img at bounding box center [702, 21] width 17 height 17
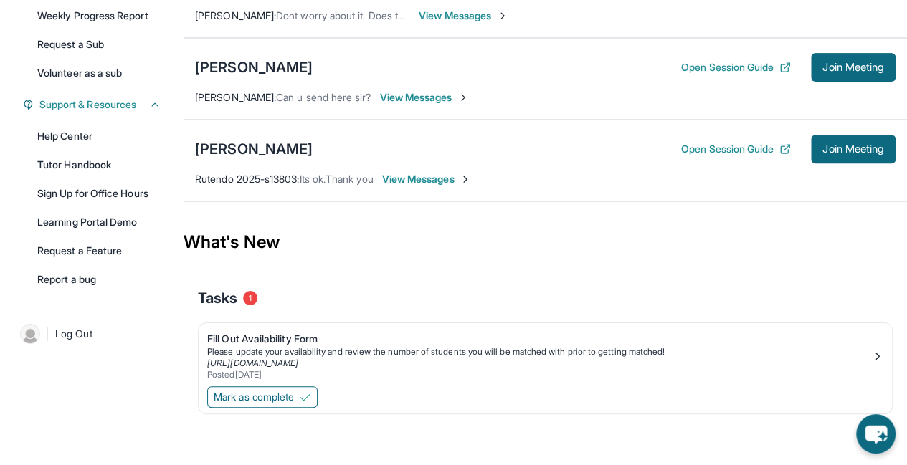
drag, startPoint x: 464, startPoint y: 226, endPoint x: 298, endPoint y: 389, distance: 232.7
click at [294, 390] on span "Mark as complete" at bounding box center [254, 397] width 80 height 14
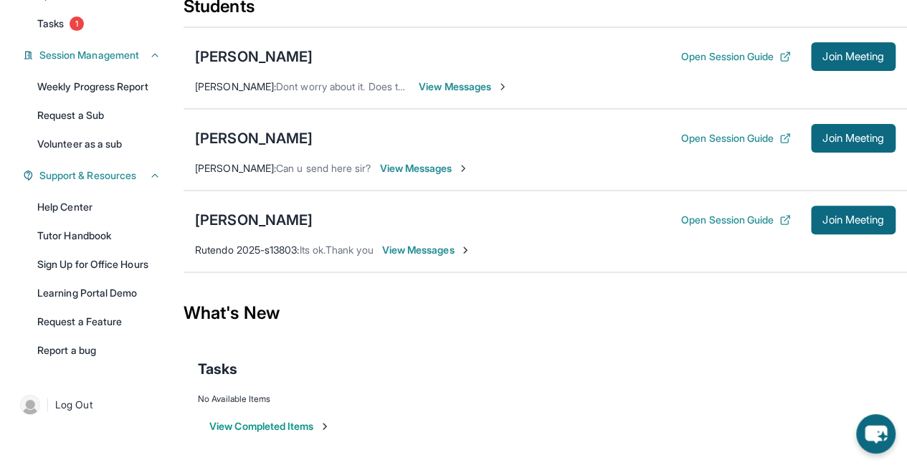
scroll to position [0, 0]
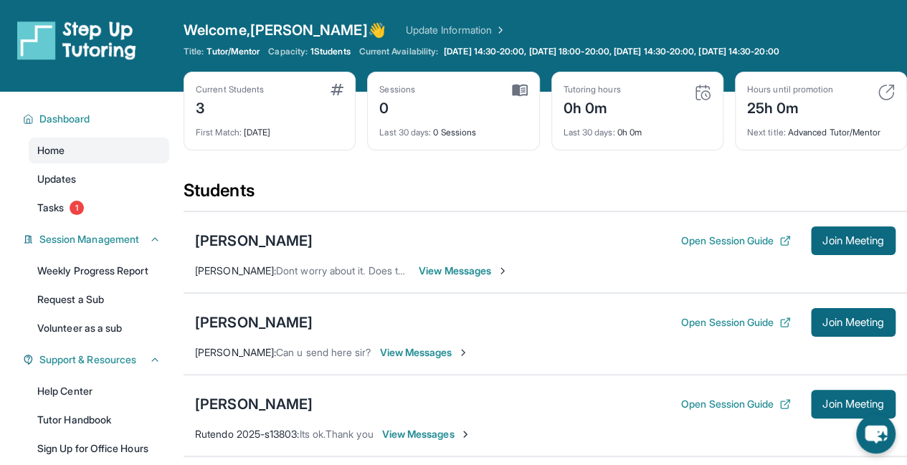
click at [406, 32] on link "Update Information" at bounding box center [456, 30] width 100 height 14
